Goal: Find specific page/section: Find specific page/section

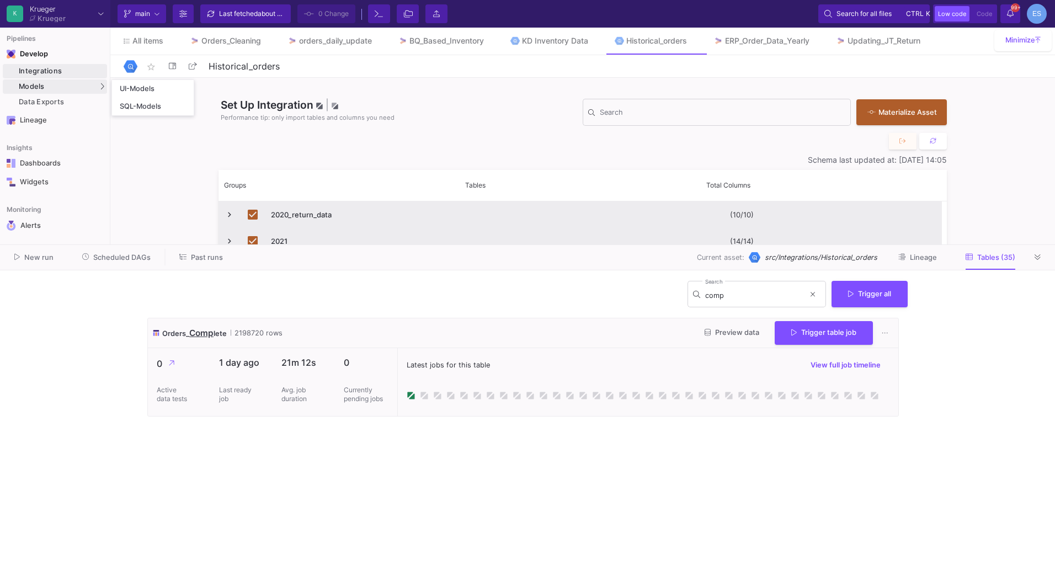
click at [34, 88] on span "Models" at bounding box center [32, 86] width 26 height 9
click at [139, 87] on div "UI-Models" at bounding box center [138, 88] width 36 height 9
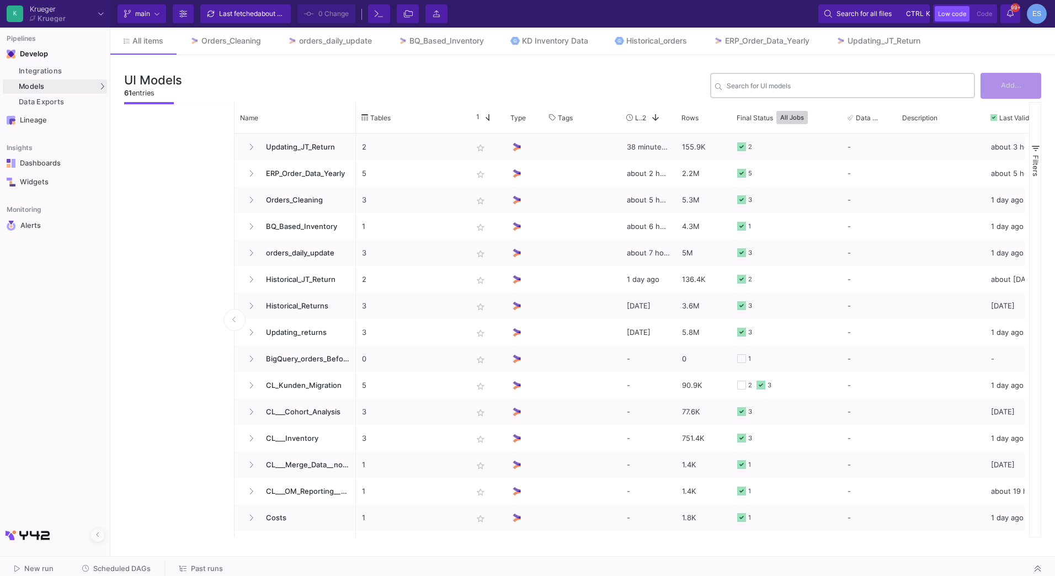
click at [794, 94] on div "Search for UI models" at bounding box center [848, 84] width 243 height 27
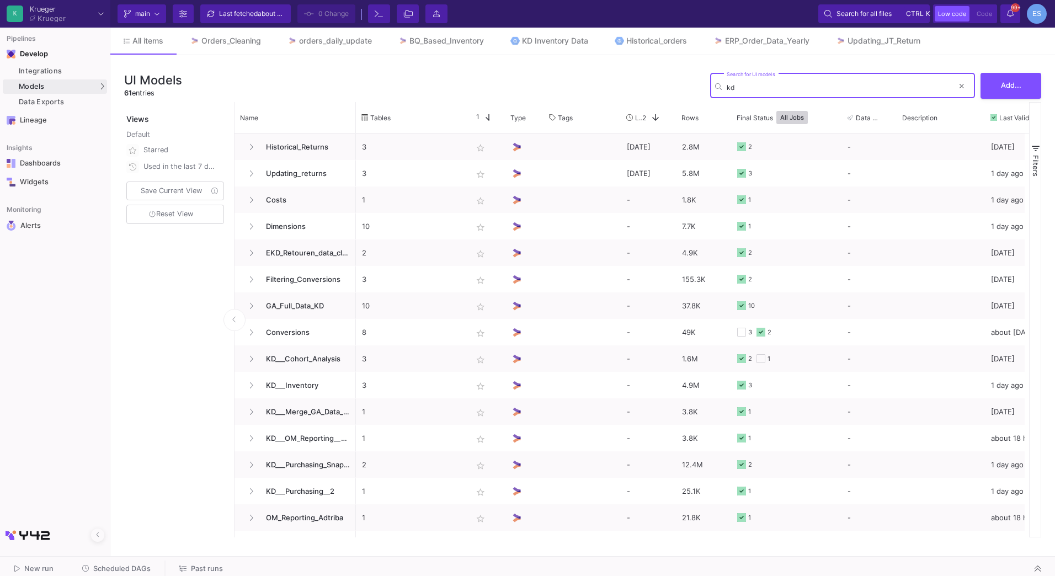
type input "k"
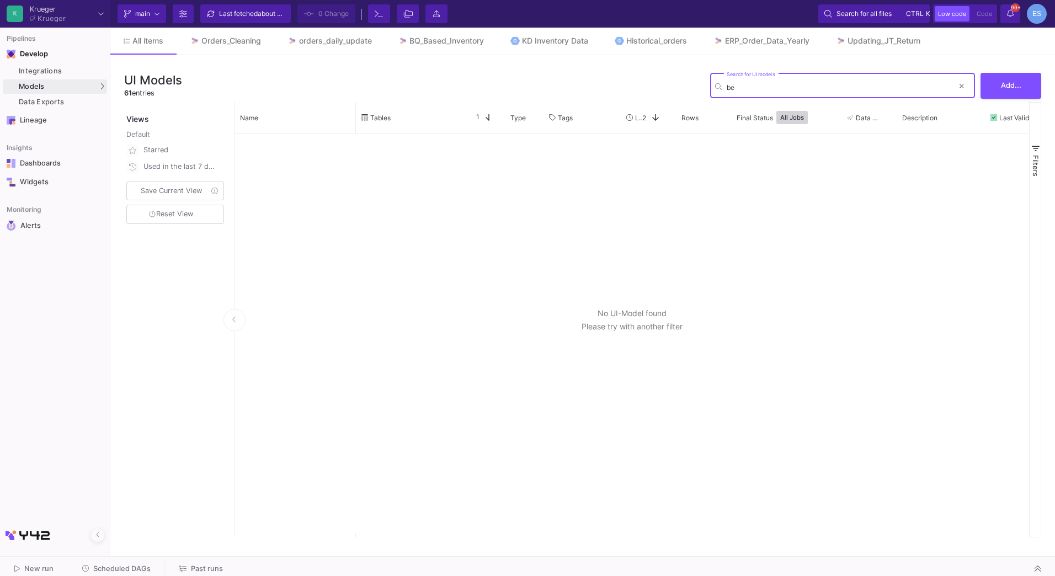
type input "b"
